Goal: Information Seeking & Learning: Learn about a topic

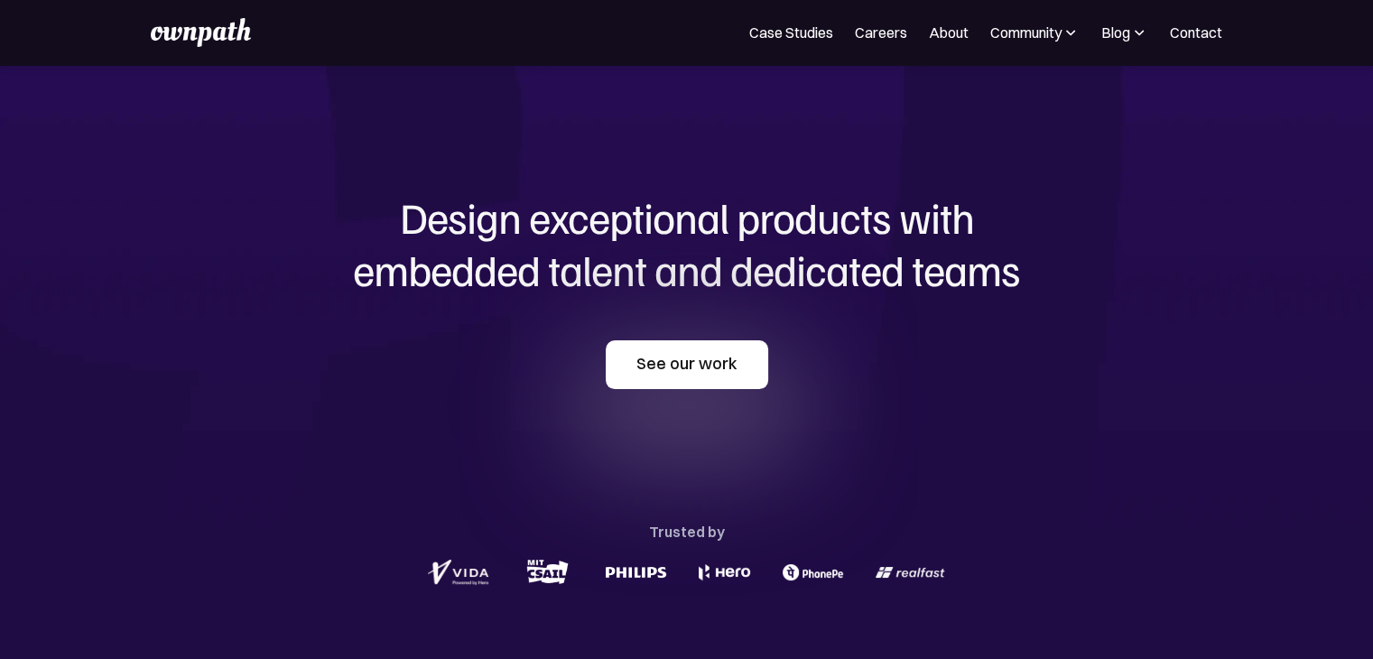
click at [679, 351] on link "See our work" at bounding box center [687, 364] width 162 height 49
click at [800, 25] on link "Case Studies" at bounding box center [791, 33] width 84 height 22
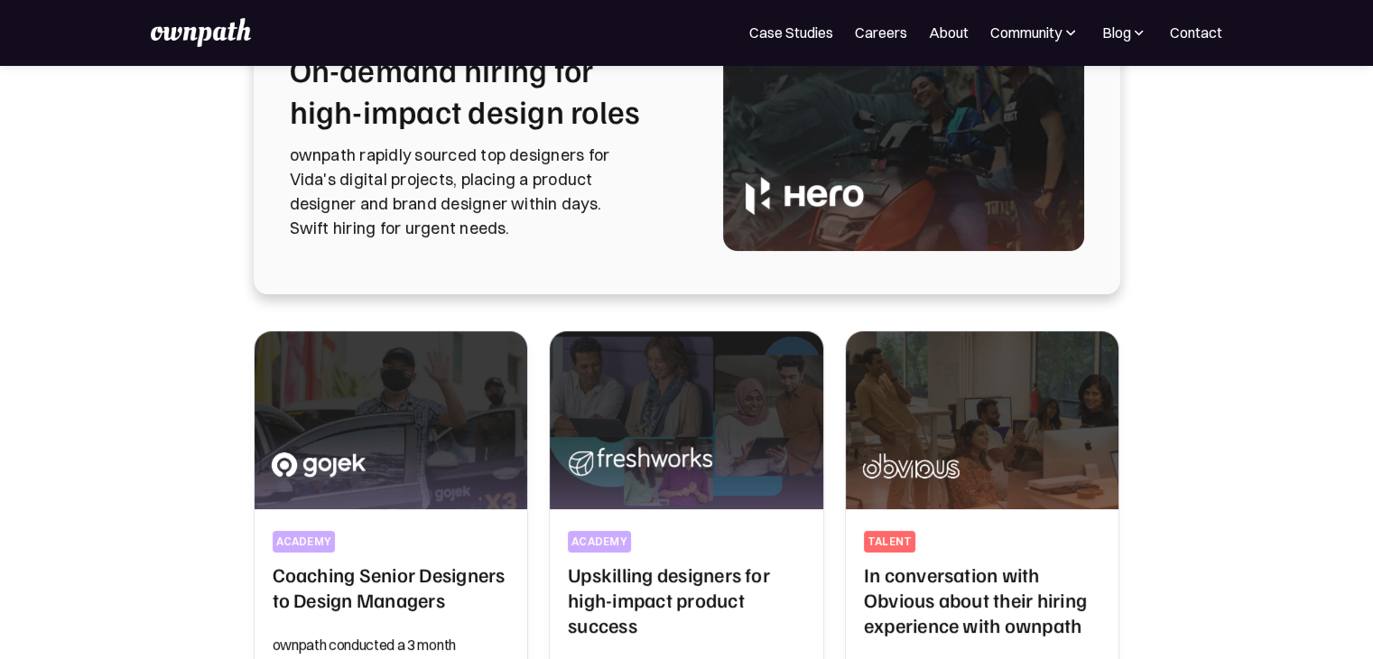
scroll to position [170, 0]
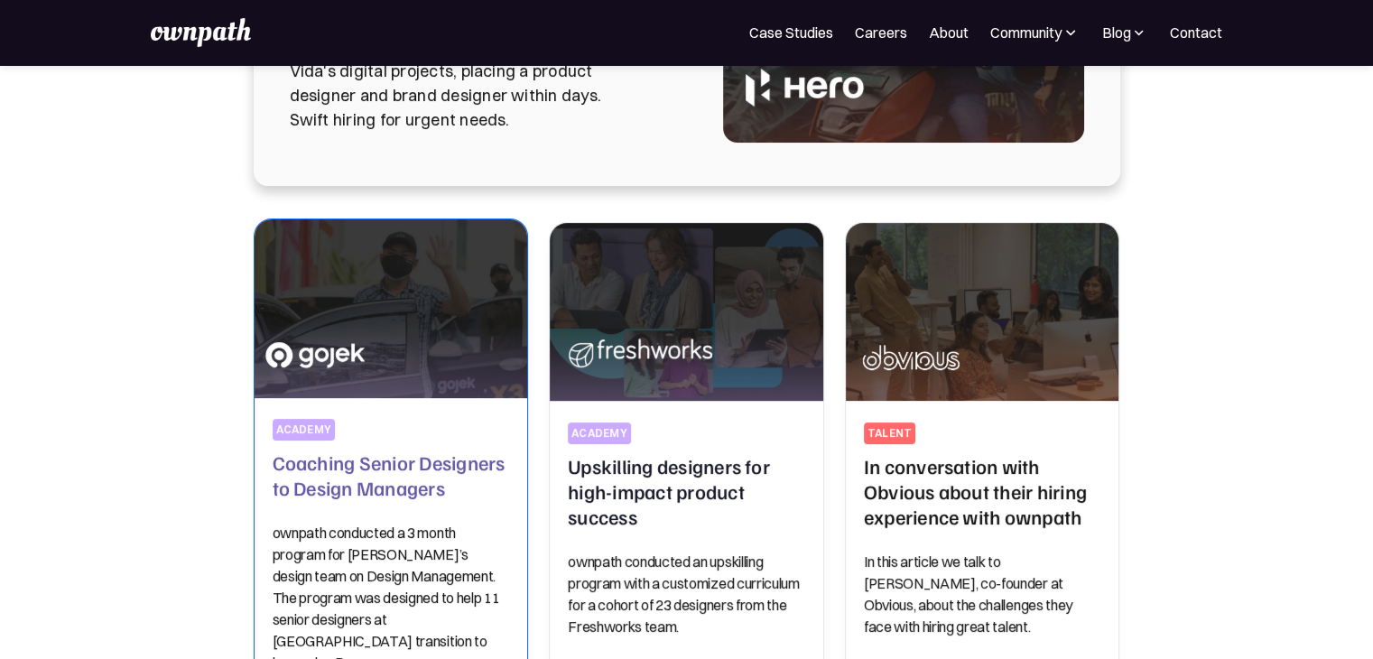
scroll to position [298, 0]
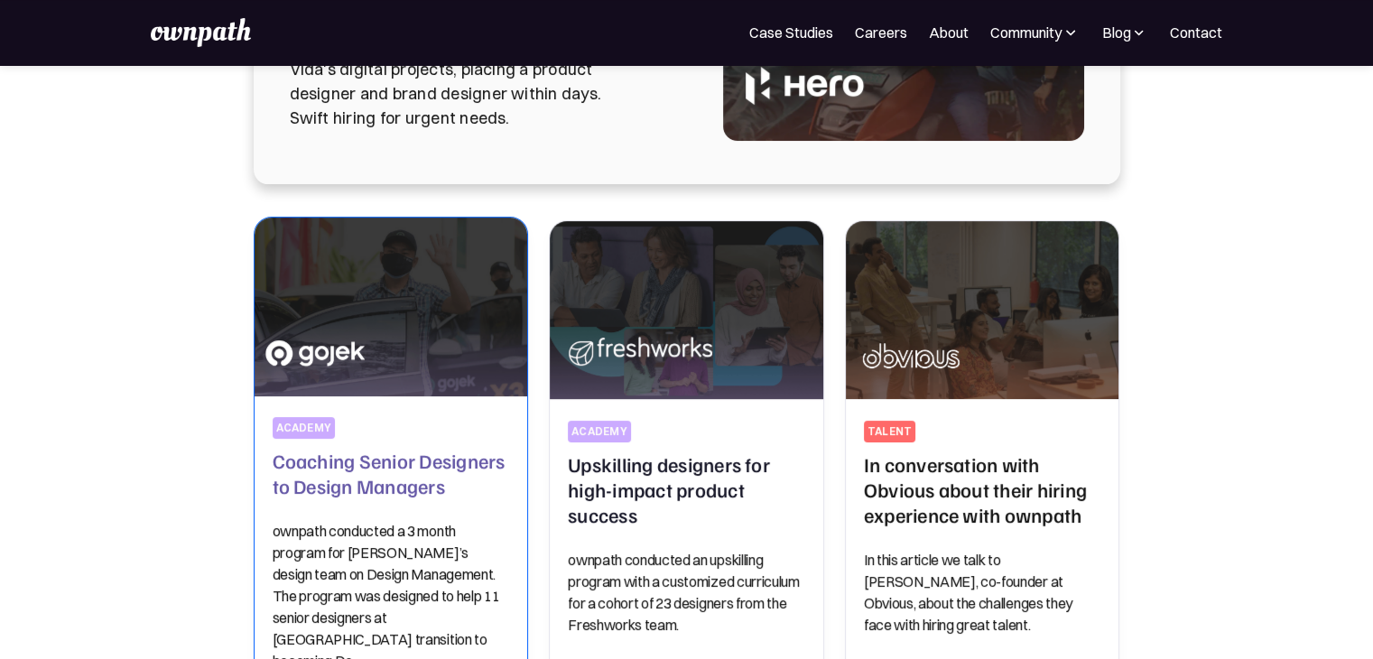
click at [384, 308] on img at bounding box center [390, 306] width 287 height 187
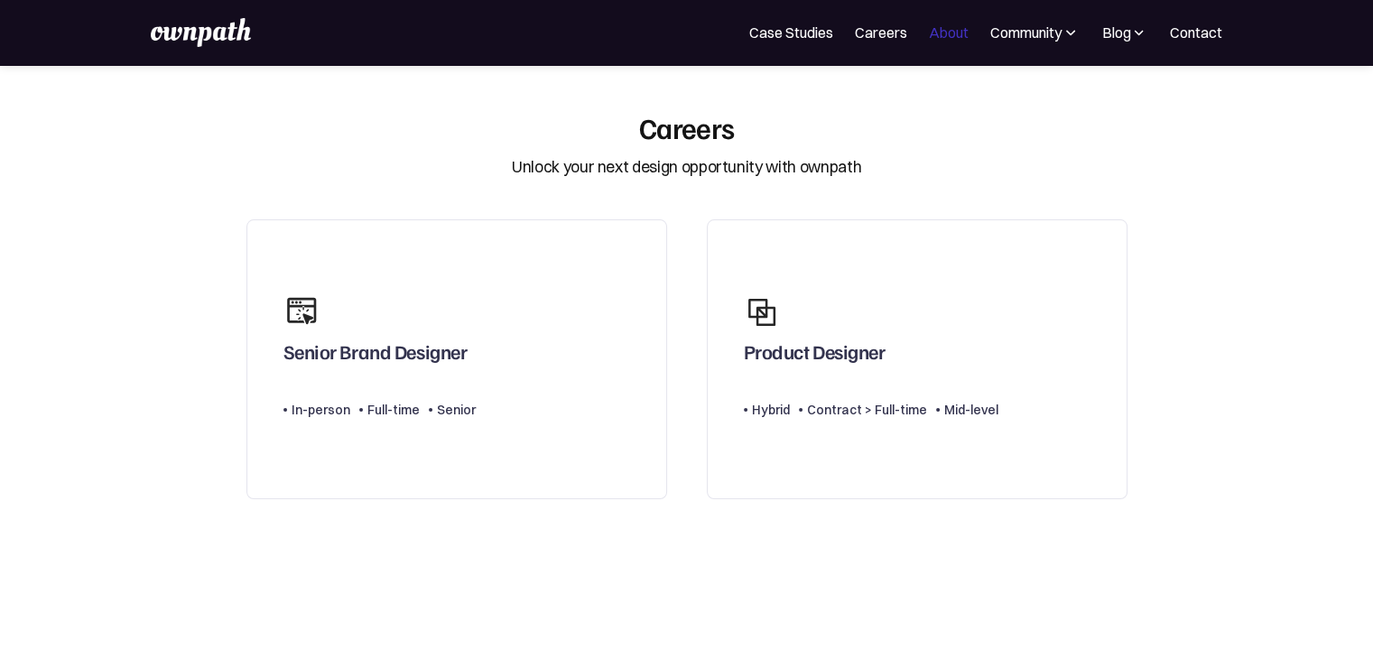
click at [957, 23] on link "About" at bounding box center [949, 33] width 40 height 22
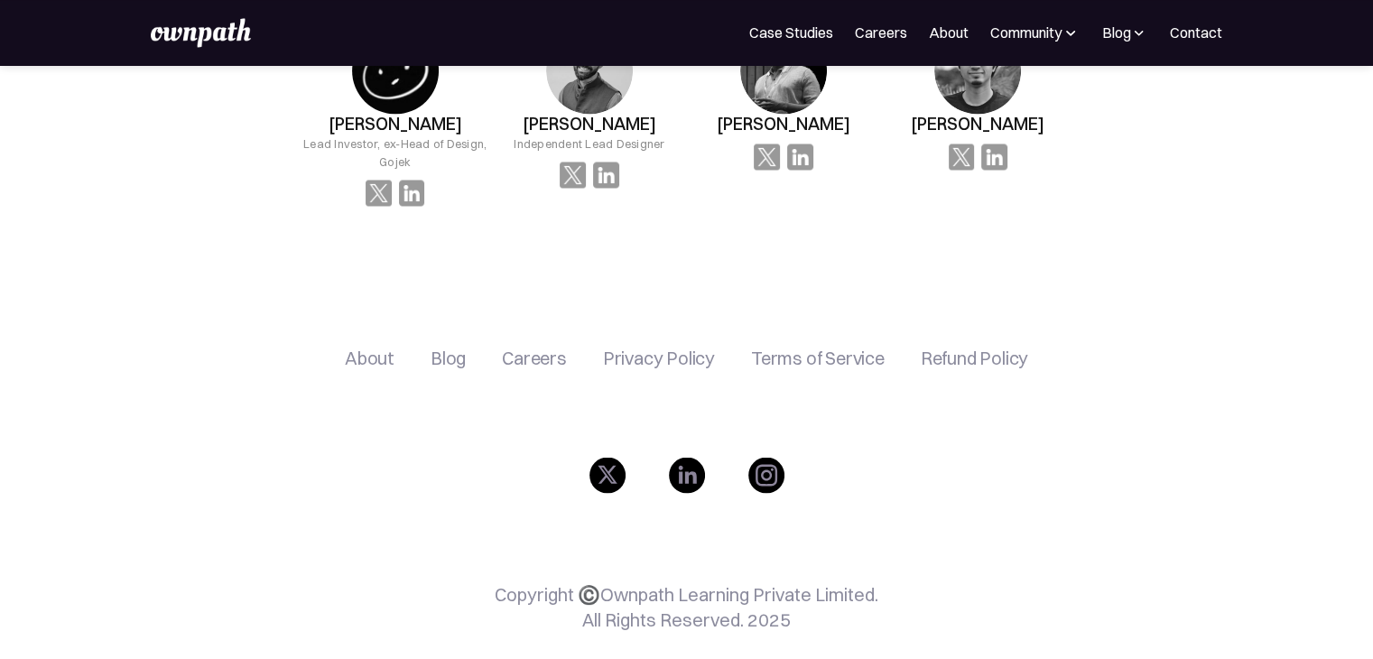
scroll to position [3165, 0]
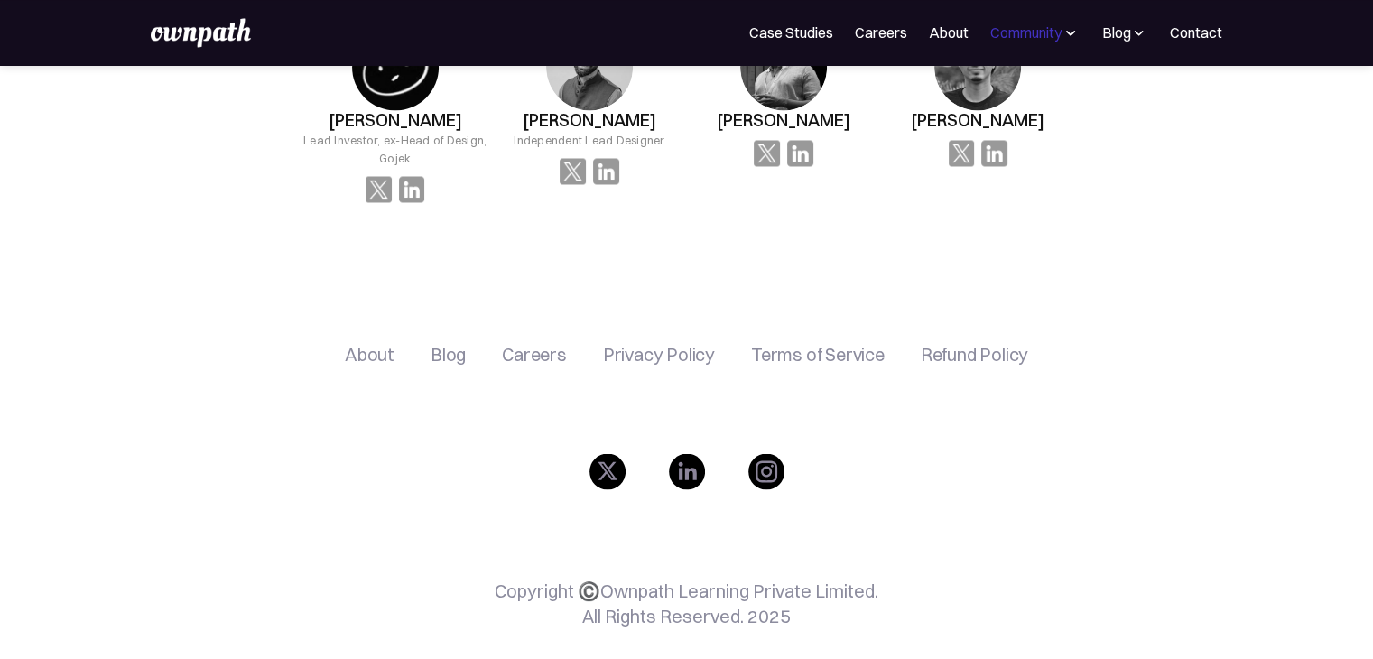
click at [1061, 30] on div "Community" at bounding box center [1025, 33] width 71 height 22
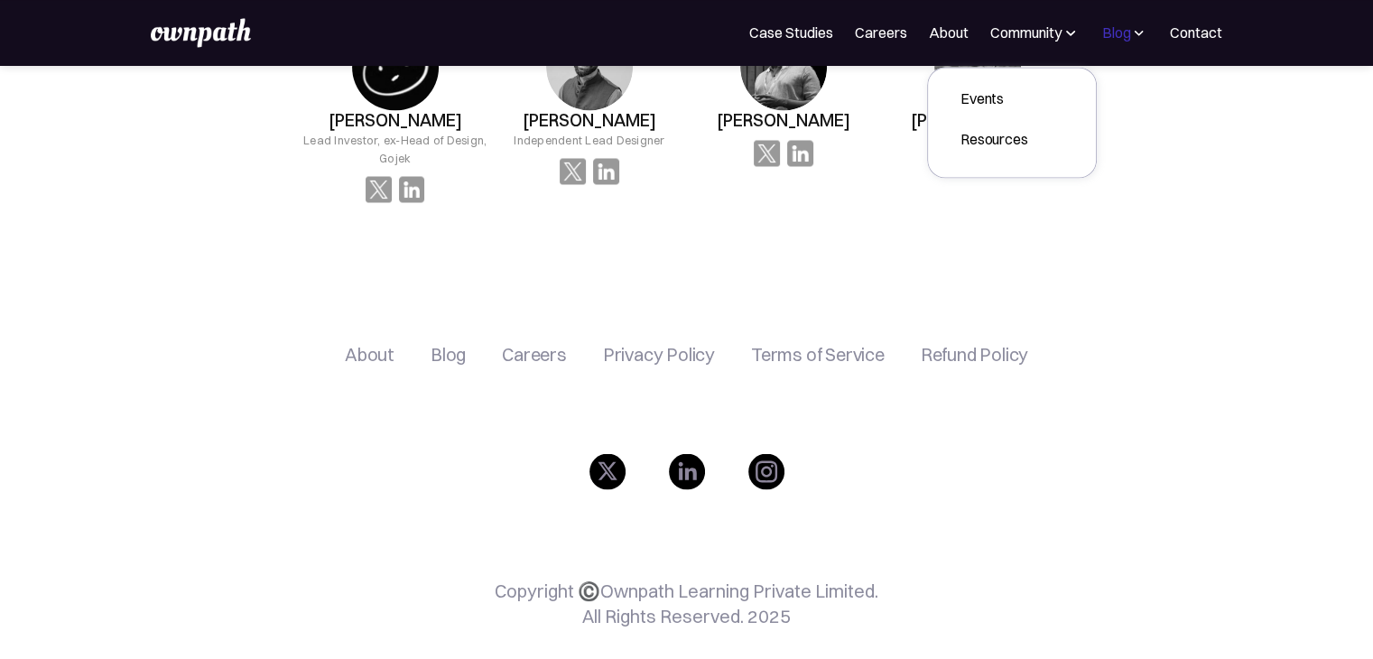
click at [1119, 30] on div "Blog" at bounding box center [1115, 33] width 29 height 22
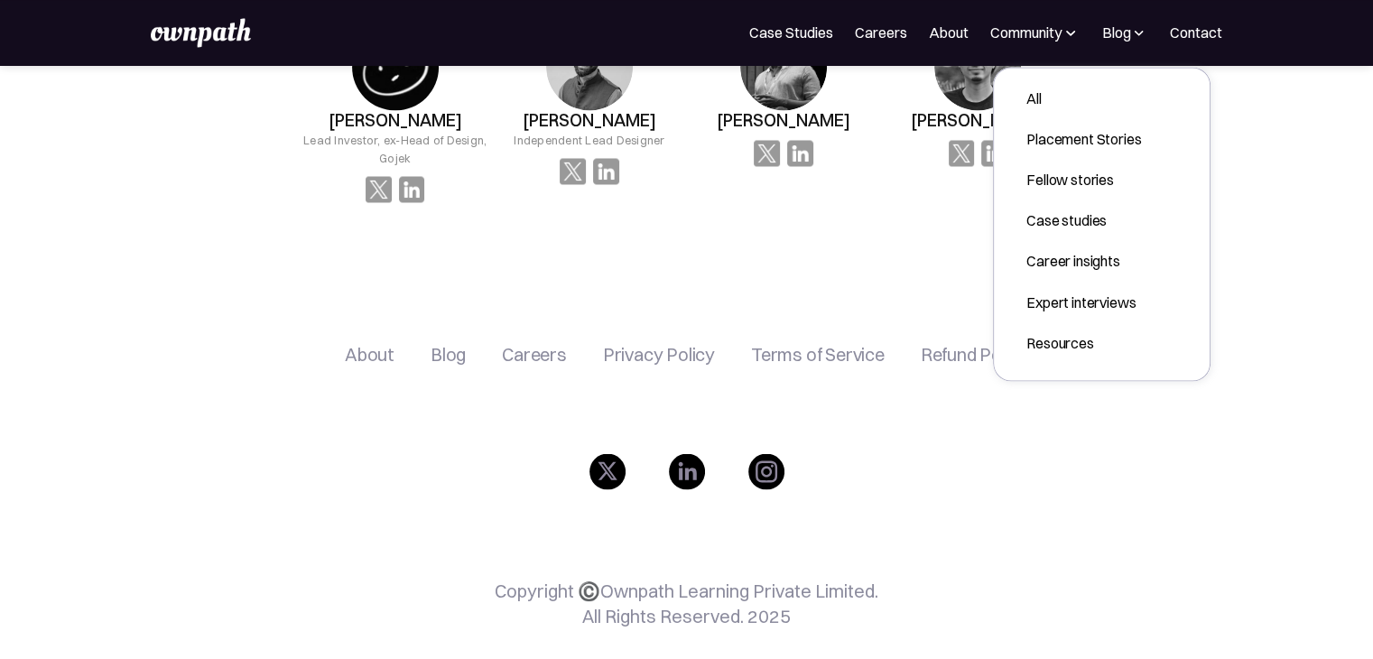
click at [337, 33] on div "For Companies Case Studies Careers About Community Events Resources Design Resi…" at bounding box center [686, 32] width 1070 height 29
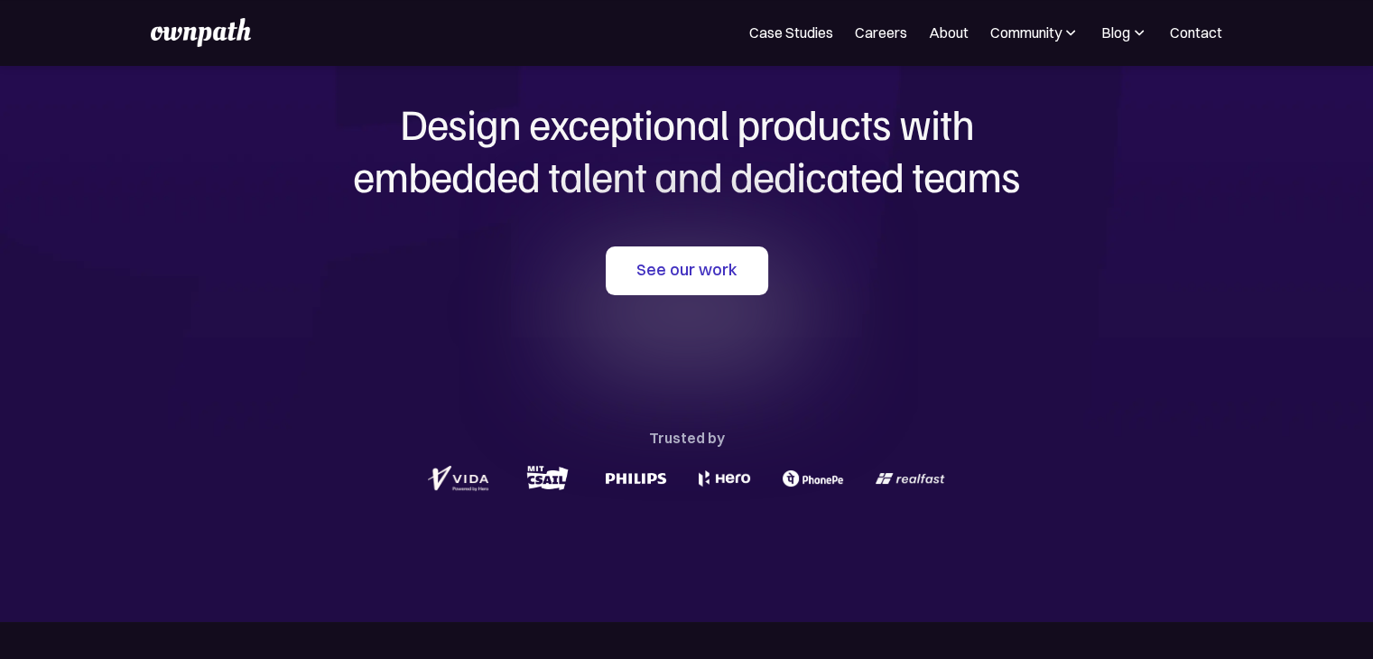
scroll to position [94, 0]
click at [868, 23] on link "Careers" at bounding box center [881, 33] width 52 height 22
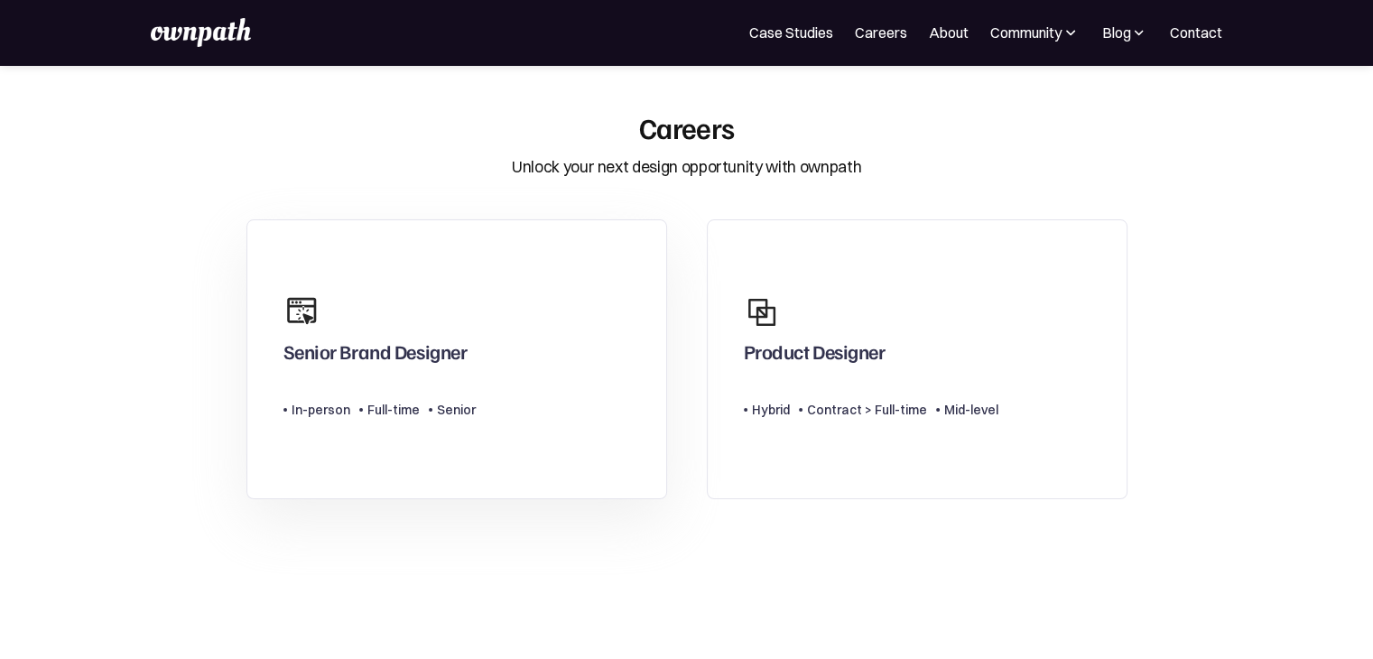
click at [402, 339] on div "Senior Brand Designer" at bounding box center [375, 355] width 184 height 32
click at [790, 329] on div at bounding box center [771, 312] width 54 height 54
